Goal: Task Accomplishment & Management: Use online tool/utility

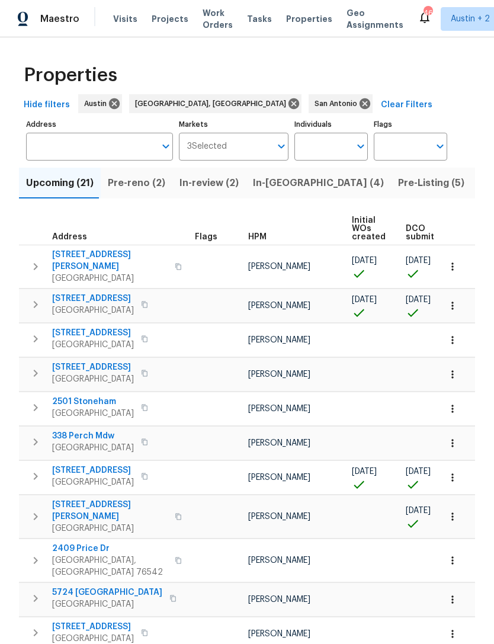
click at [398, 183] on span "Pre-Listing (5)" at bounding box center [431, 183] width 66 height 17
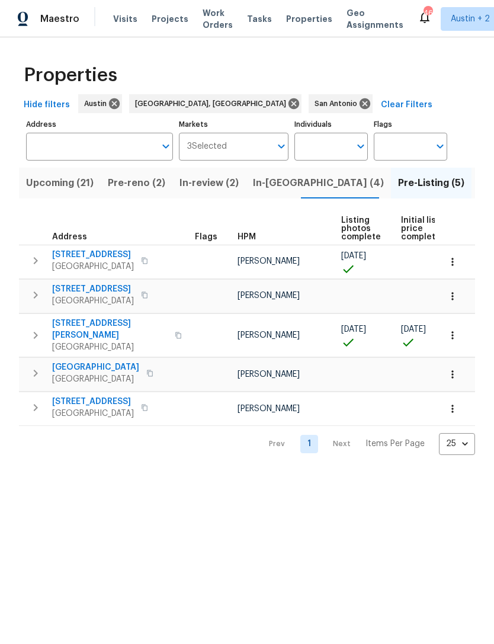
click at [81, 288] on span "5709 Southerner Way" at bounding box center [93, 289] width 82 height 12
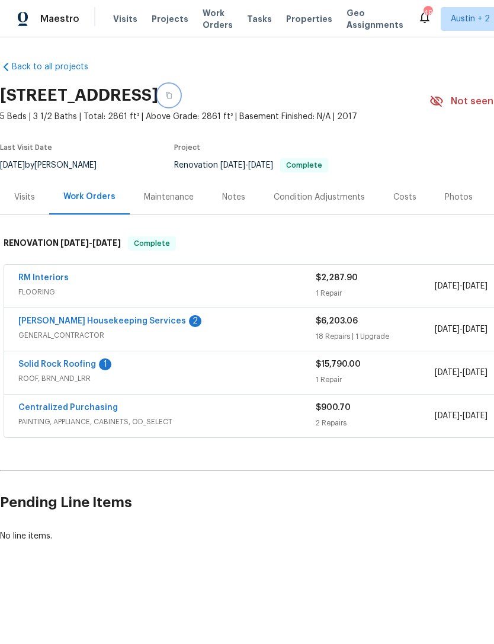
click at [180, 94] on button "button" at bounding box center [168, 95] width 21 height 21
click at [173, 95] on icon "button" at bounding box center [168, 95] width 7 height 7
click at [458, 199] on div "Photos" at bounding box center [459, 197] width 28 height 12
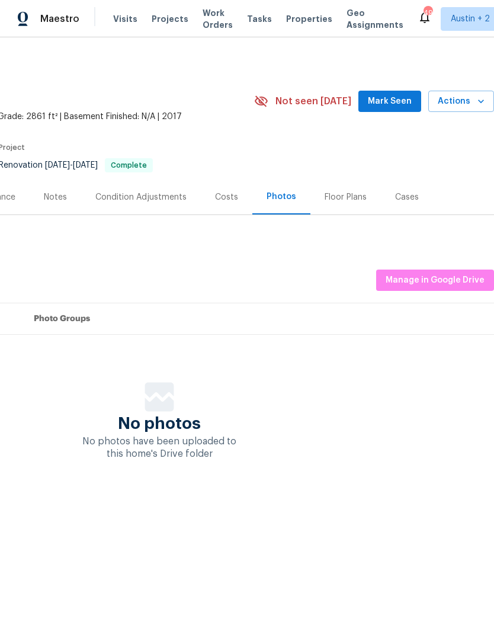
scroll to position [0, 175]
click at [456, 280] on span "Manage in Google Drive" at bounding box center [435, 280] width 99 height 15
click at [445, 280] on span "Manage in Google Drive" at bounding box center [435, 280] width 99 height 15
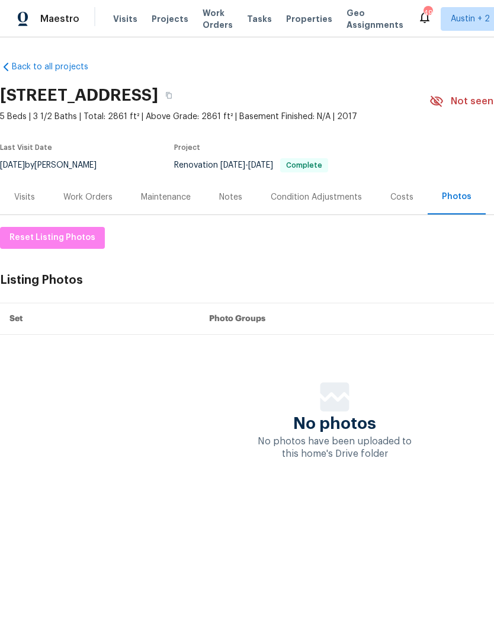
scroll to position [0, 0]
click at [31, 234] on span "Reset Listing Photos" at bounding box center [52, 238] width 86 height 15
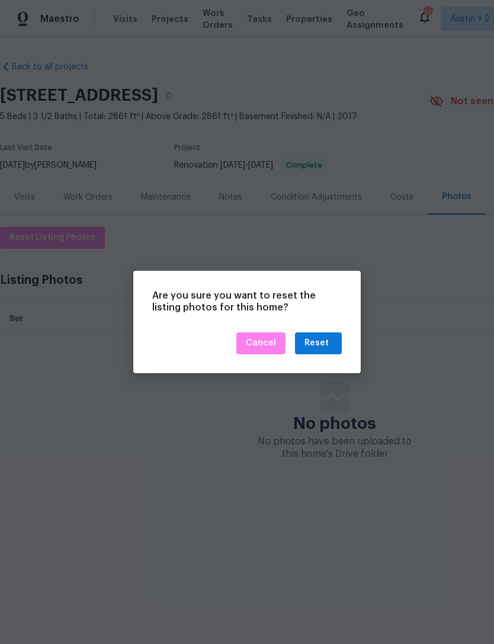
click at [331, 338] on div "Reset" at bounding box center [319, 343] width 28 height 15
